Goal: Information Seeking & Learning: Learn about a topic

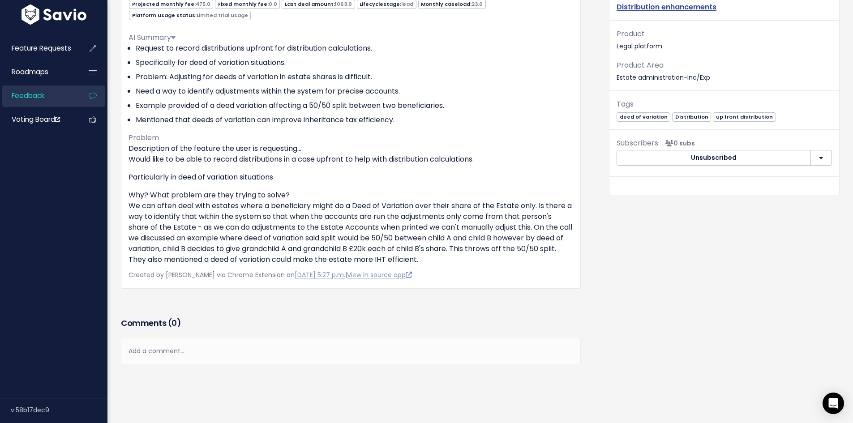
scroll to position [55, 0]
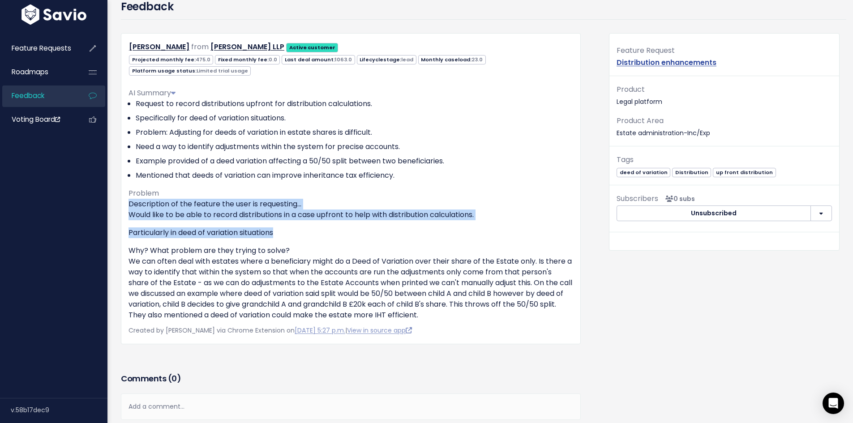
drag, startPoint x: 129, startPoint y: 205, endPoint x: 497, endPoint y: 233, distance: 369.1
click at [502, 235] on div "Description of the feature the user is requesting... Would like to be able to r…" at bounding box center [350, 260] width 445 height 122
drag, startPoint x: 130, startPoint y: 262, endPoint x: 561, endPoint y: 316, distance: 433.6
click at [561, 316] on p "Why? What problem are they trying to solve? We can often deal with estates wher…" at bounding box center [350, 282] width 445 height 75
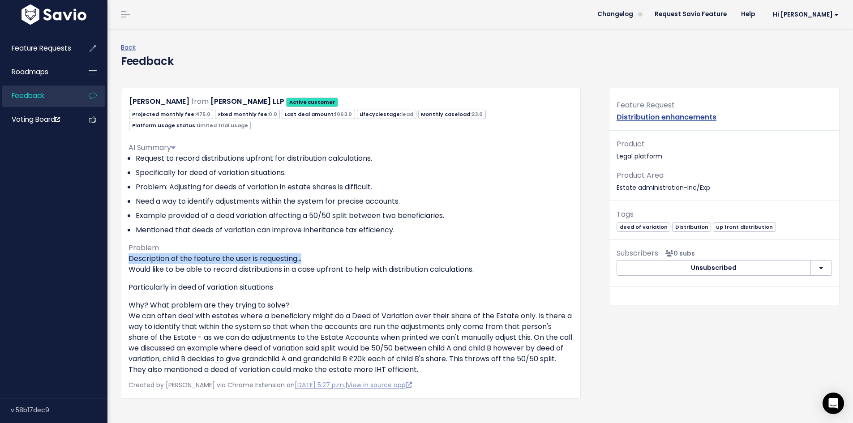
drag, startPoint x: 128, startPoint y: 260, endPoint x: 312, endPoint y: 256, distance: 184.0
click at [312, 256] on p "Description of the feature the user is requesting... Would like to be able to r…" at bounding box center [350, 263] width 445 height 21
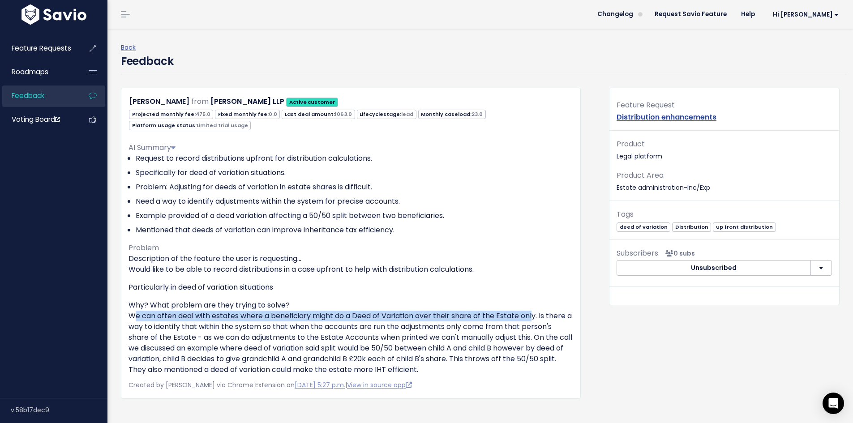
drag, startPoint x: 128, startPoint y: 270, endPoint x: 531, endPoint y: 316, distance: 405.1
click at [531, 316] on div "[PERSON_NAME] from [PERSON_NAME] LLP Active customer Projected monthly fee: 475…" at bounding box center [351, 243] width 460 height 311
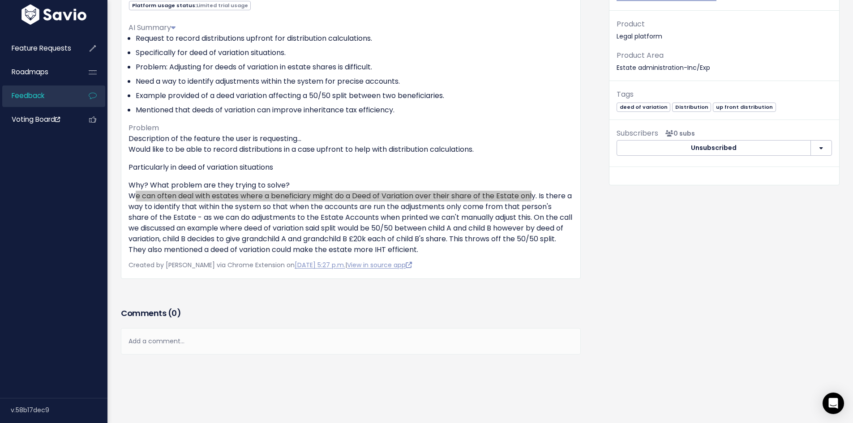
scroll to position [99, 0]
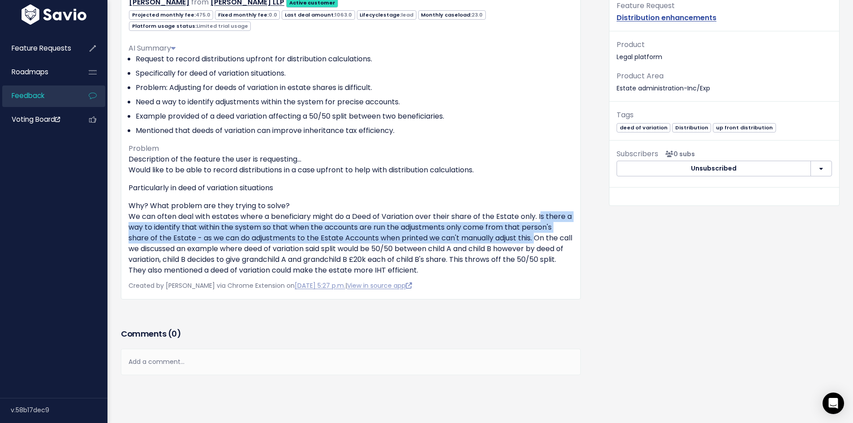
drag, startPoint x: 542, startPoint y: 214, endPoint x: 537, endPoint y: 242, distance: 28.1
click at [537, 242] on p "Why? What problem are they trying to solve? We can often deal with estates wher…" at bounding box center [350, 238] width 445 height 75
